Goal: Transaction & Acquisition: Purchase product/service

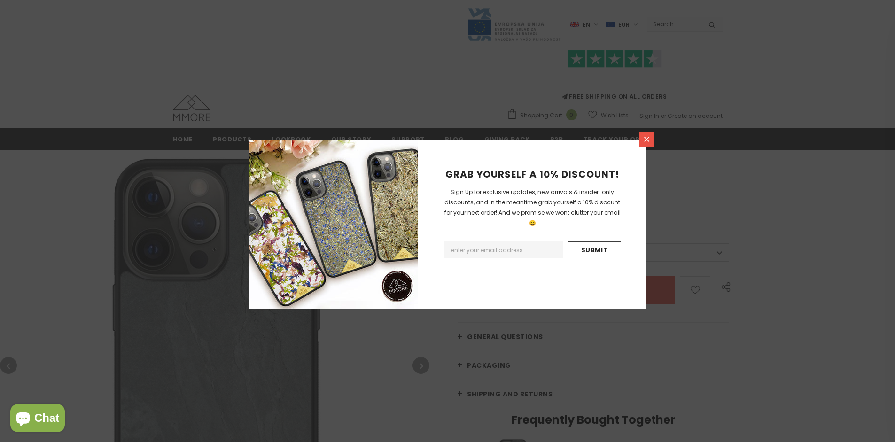
click at [647, 139] on icon at bounding box center [646, 139] width 5 height 5
